Goal: Transaction & Acquisition: Purchase product/service

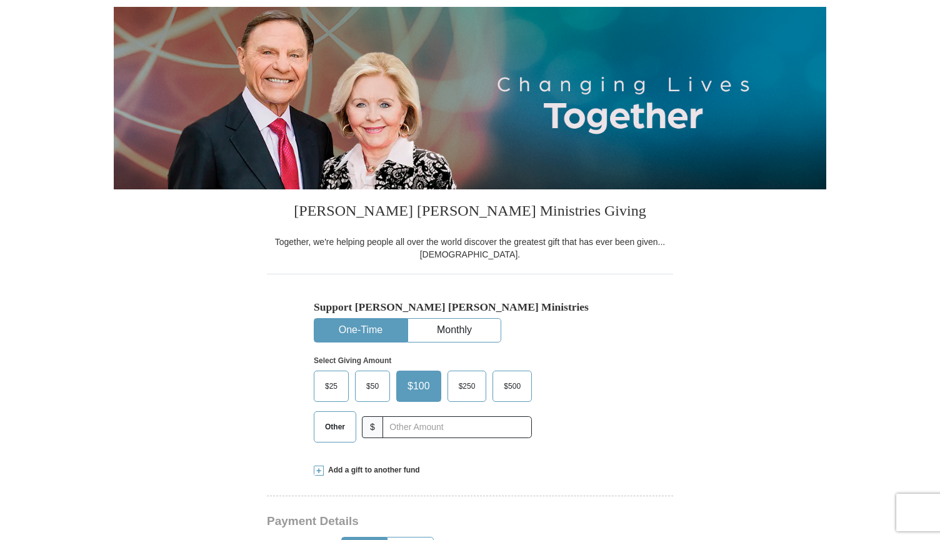
scroll to position [101, 0]
select select "TN"
click at [439, 319] on button "Monthly" at bounding box center [454, 330] width 93 height 23
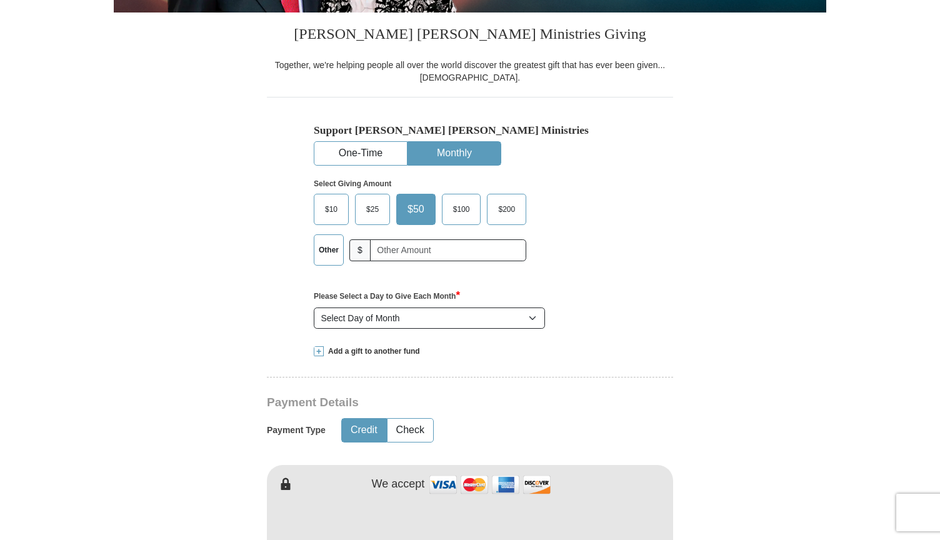
scroll to position [285, 0]
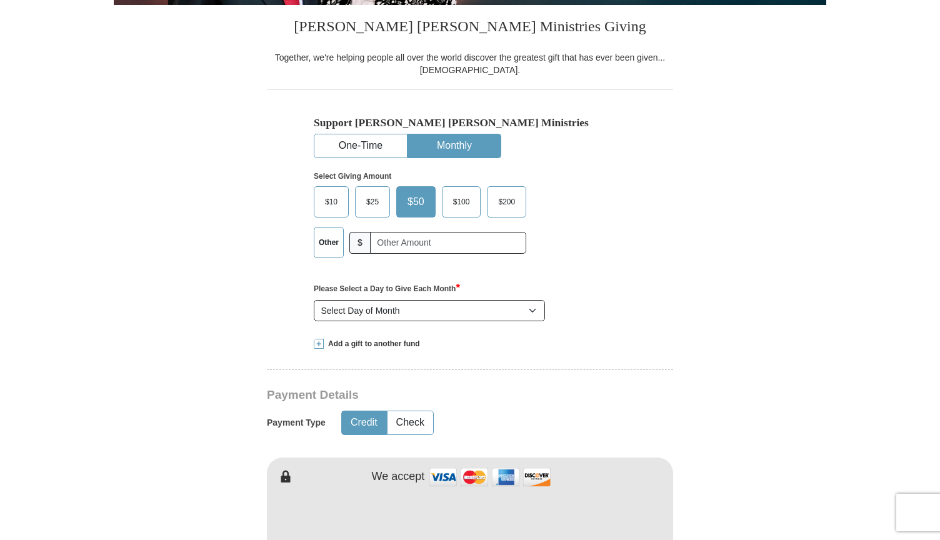
click at [334, 203] on span "$10" at bounding box center [331, 202] width 25 height 19
click at [0, 0] on input "$10" at bounding box center [0, 0] width 0 height 0
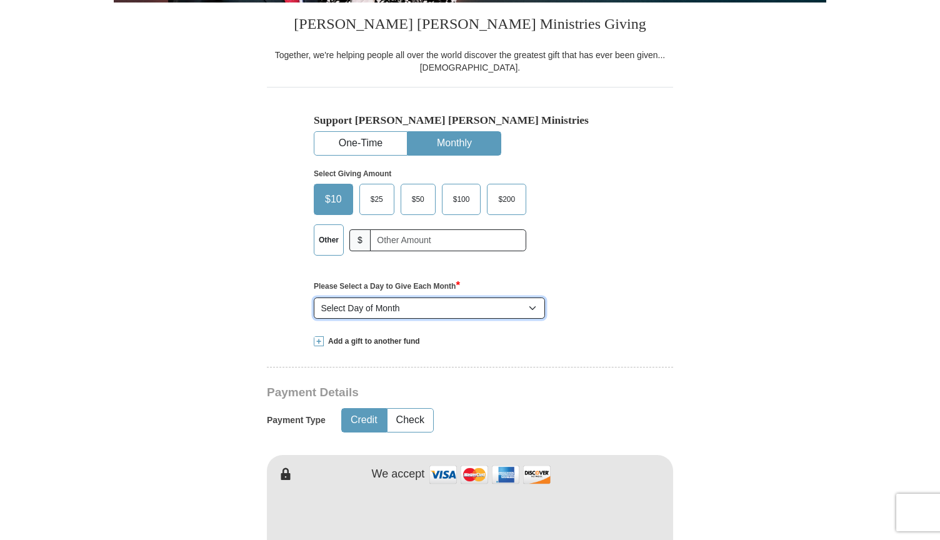
scroll to position [296, 0]
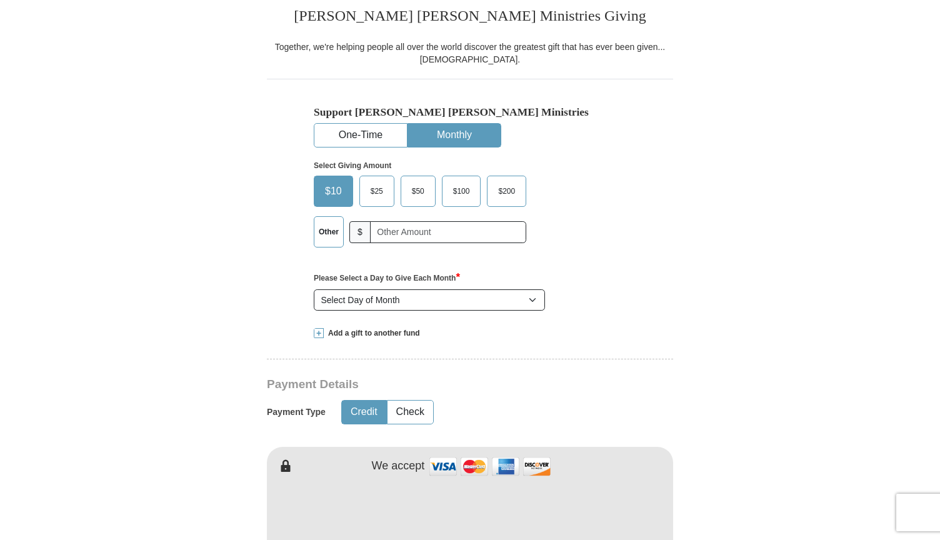
click at [219, 247] on form "[PERSON_NAME] [PERSON_NAME] Ministries Giving Together, we're helping people al…" at bounding box center [470, 511] width 713 height 1514
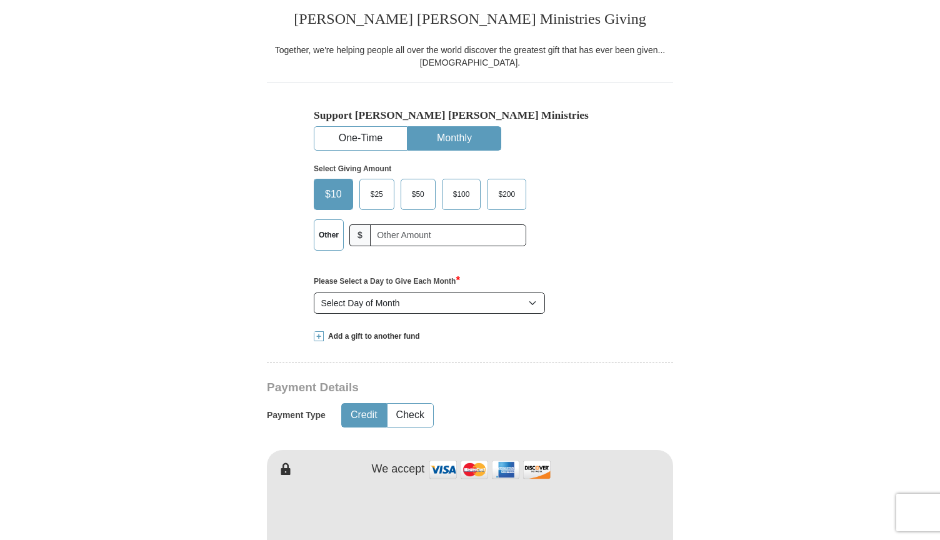
scroll to position [289, 0]
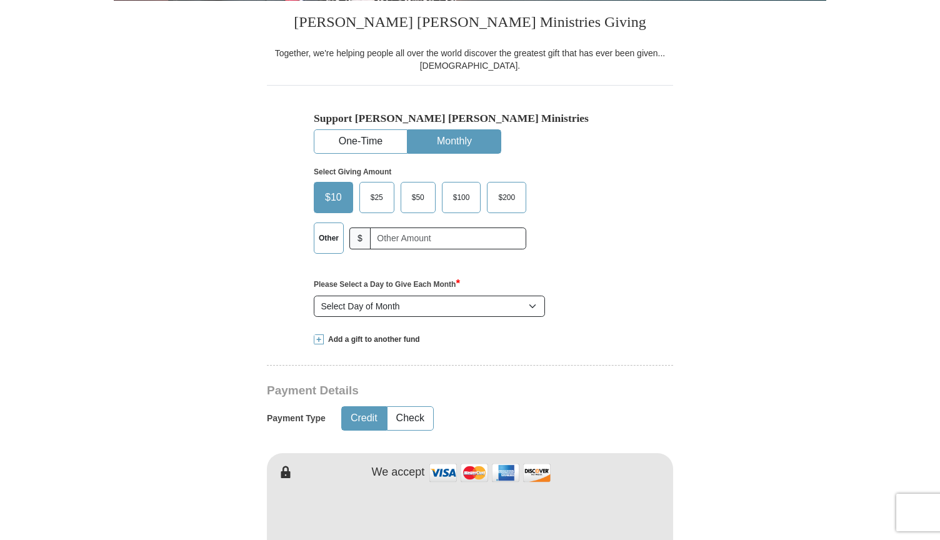
click at [419, 291] on div "Please Select a Day to Give Each Month * You selected to give a monthly gift. P…" at bounding box center [470, 292] width 313 height 49
click at [414, 316] on div "Please Select a Day to Give Each Month * You selected to give a monthly gift. P…" at bounding box center [470, 292] width 313 height 58
select select "28"
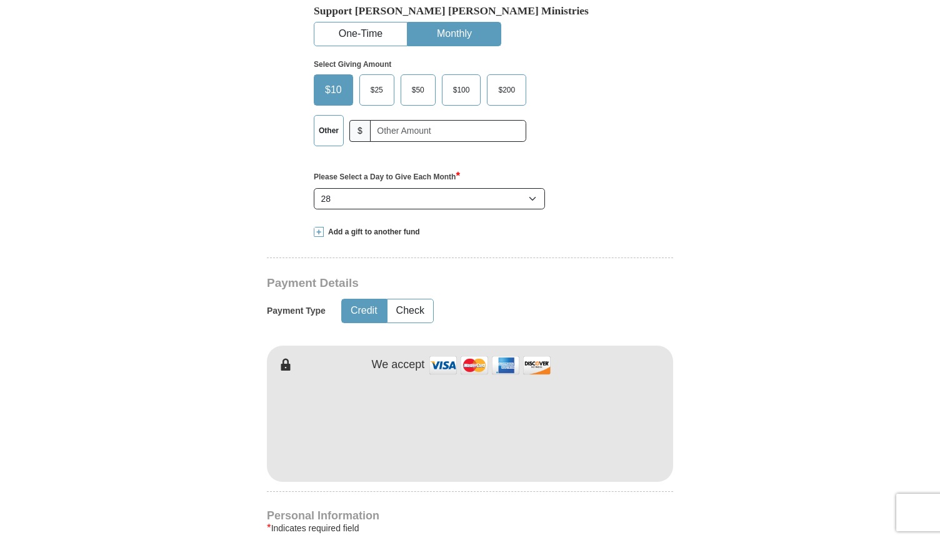
click at [159, 413] on form "[PERSON_NAME] [PERSON_NAME] Ministries Giving Together, we're helping people al…" at bounding box center [470, 387] width 713 height 1468
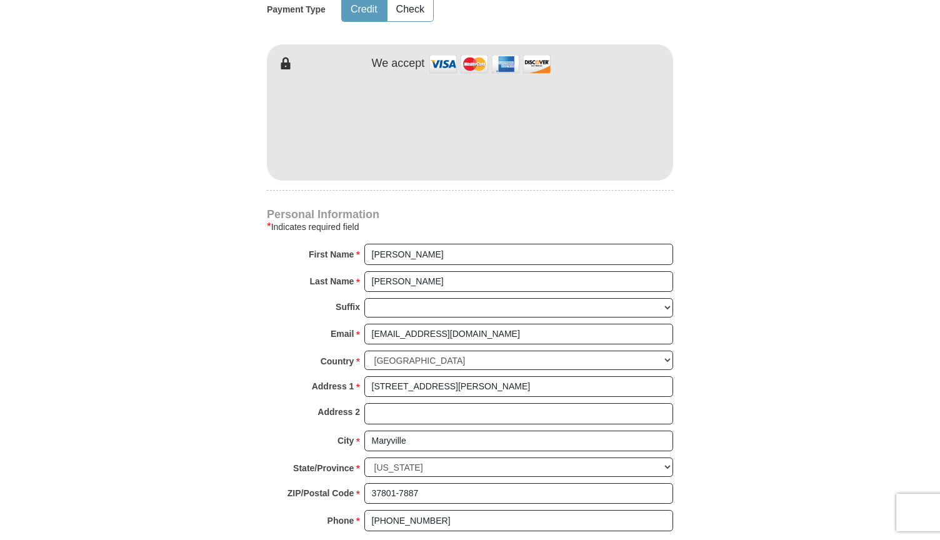
scroll to position [1197, 0]
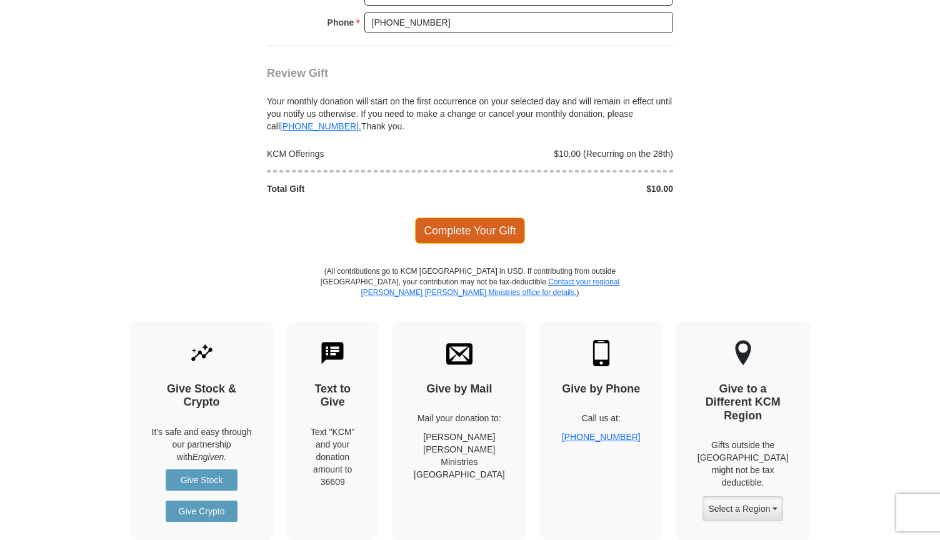
click at [461, 218] on span "Complete Your Gift" at bounding box center [470, 231] width 111 height 26
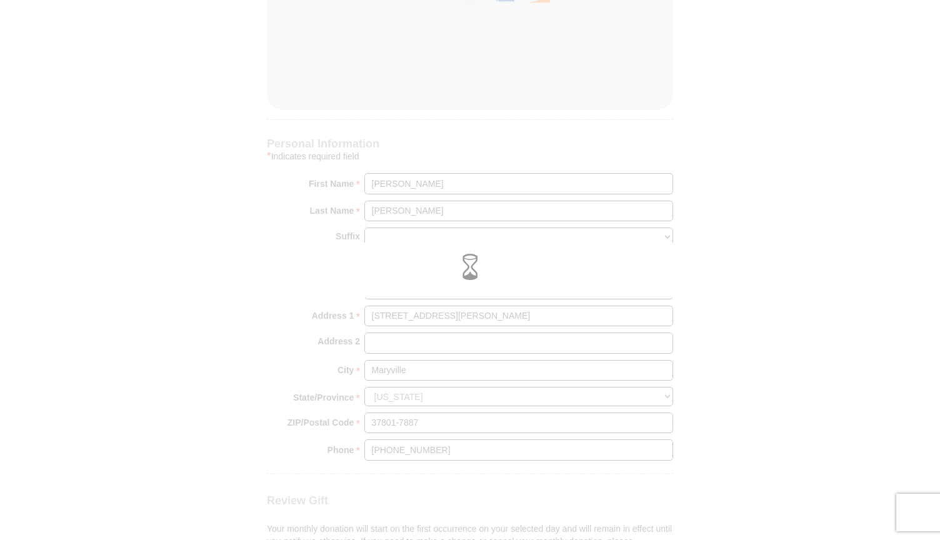
scroll to position [625, 0]
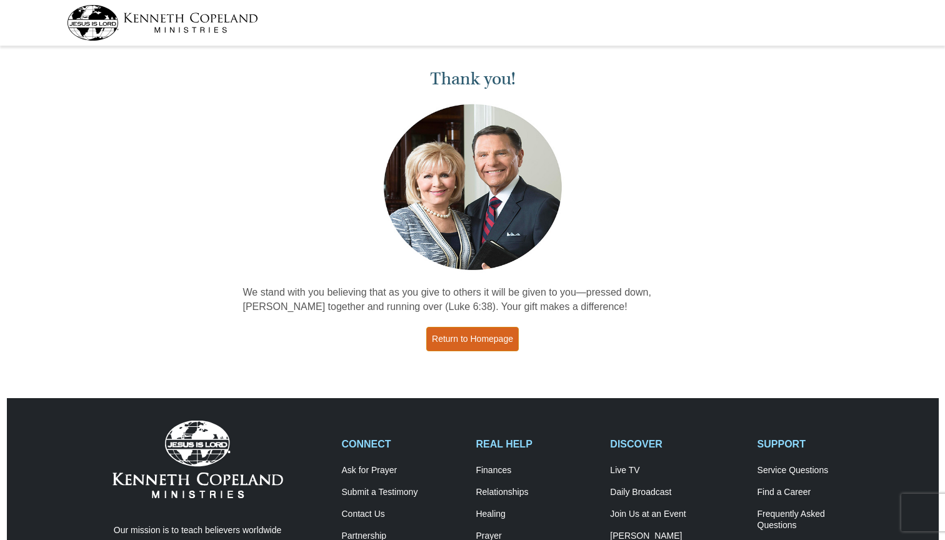
click at [483, 339] on link "Return to Homepage" at bounding box center [472, 339] width 93 height 24
